Goal: Find specific fact: Find specific fact

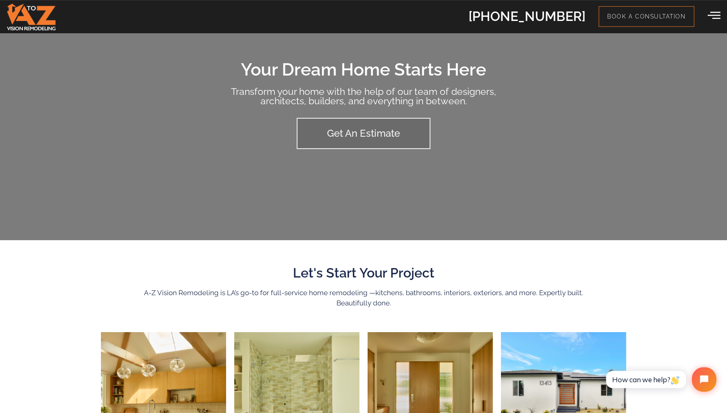
scroll to position [258, 0]
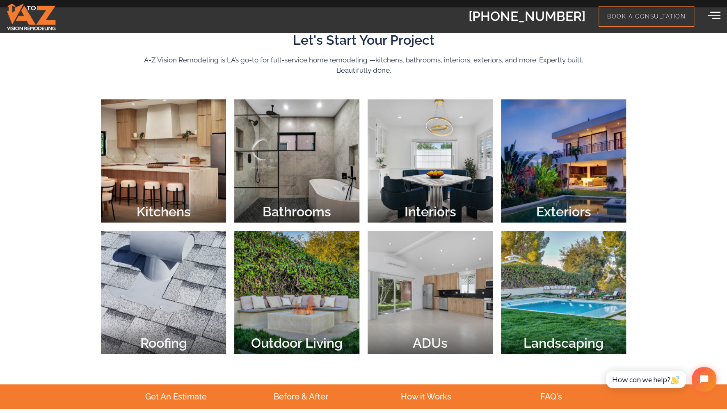
click at [144, 158] on div at bounding box center [163, 160] width 125 height 123
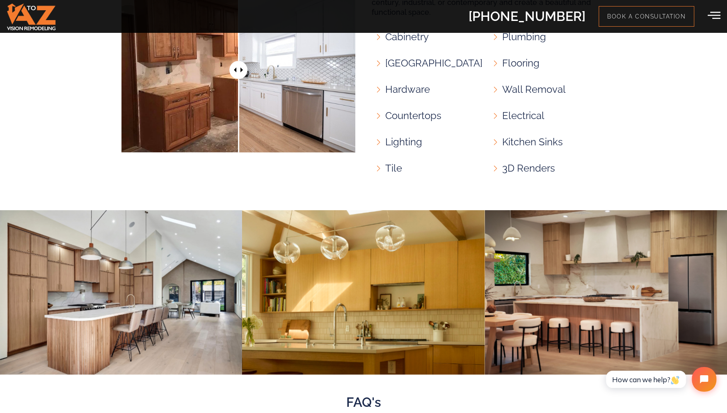
scroll to position [689, 0]
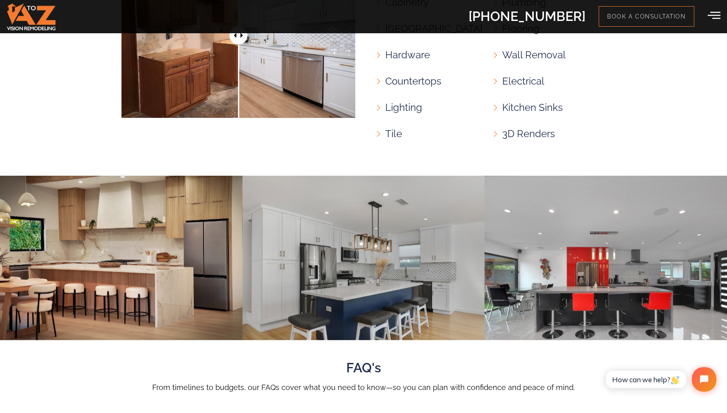
drag, startPoint x: 643, startPoint y: 259, endPoint x: -60, endPoint y: 258, distance: 703.5
click at [0, 258] on div "Carousel" at bounding box center [363, 258] width 727 height 164
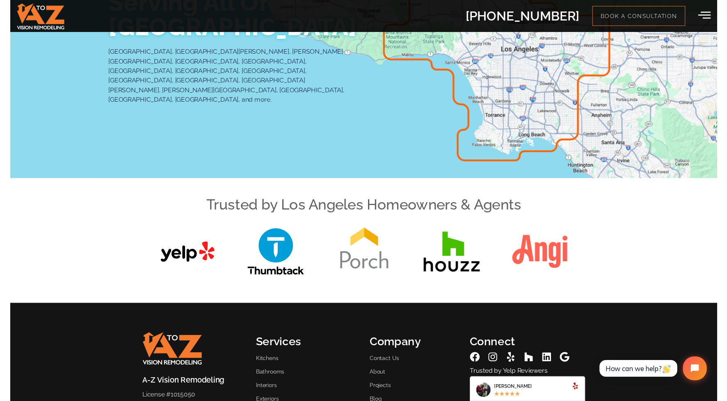
scroll to position [1637, 0]
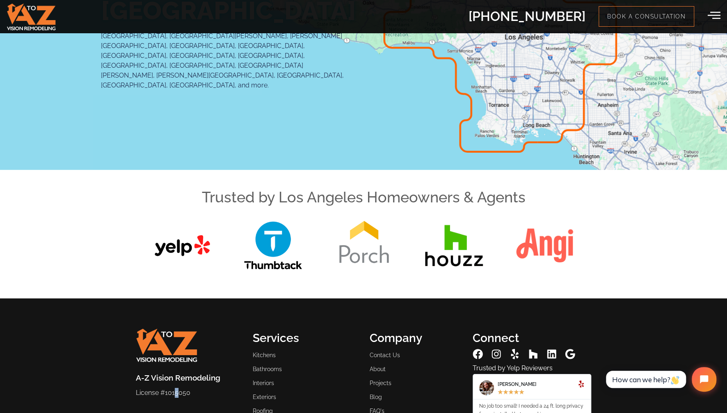
click at [177, 389] on span "License #1015050" at bounding box center [163, 392] width 55 height 8
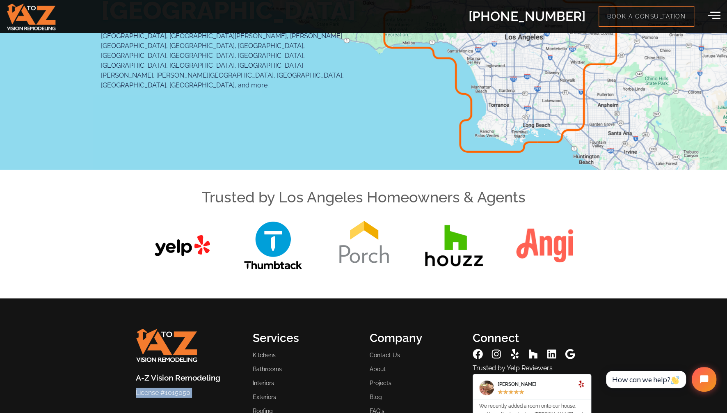
click at [177, 389] on span "License #1015050" at bounding box center [163, 392] width 55 height 8
copy span "1015050"
